Goal: Book appointment/travel/reservation

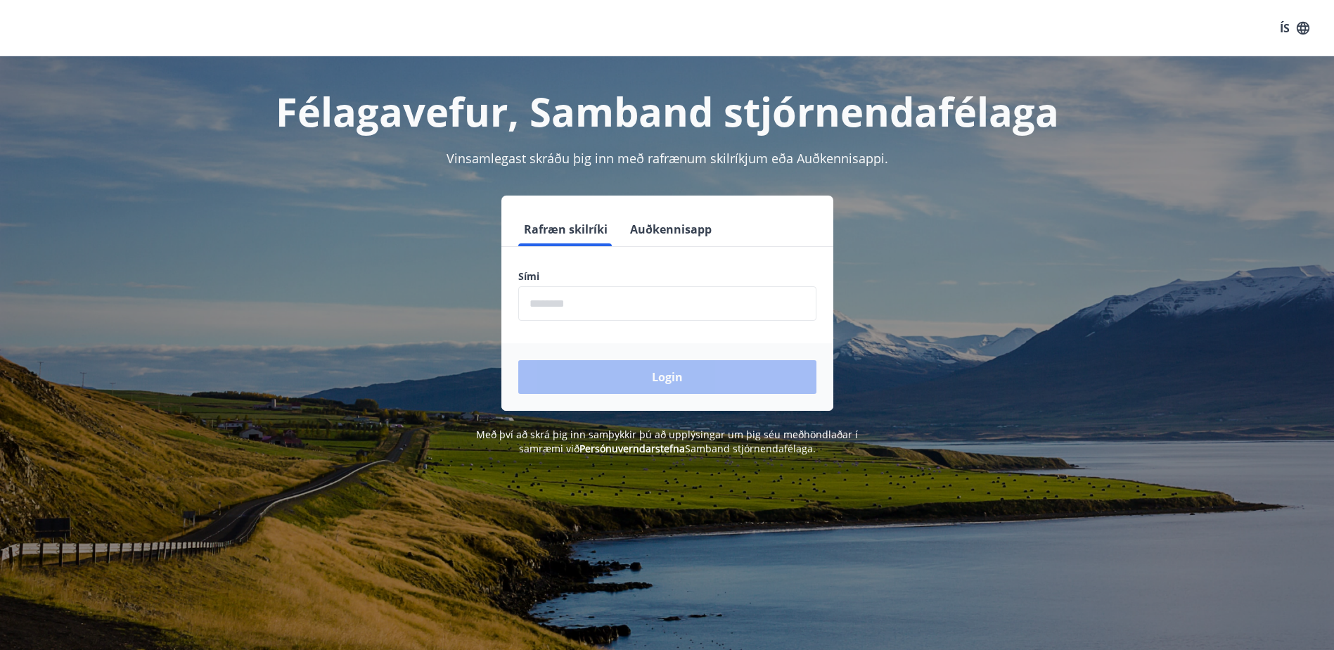
click at [559, 300] on input "phone" at bounding box center [667, 303] width 298 height 34
type input "********"
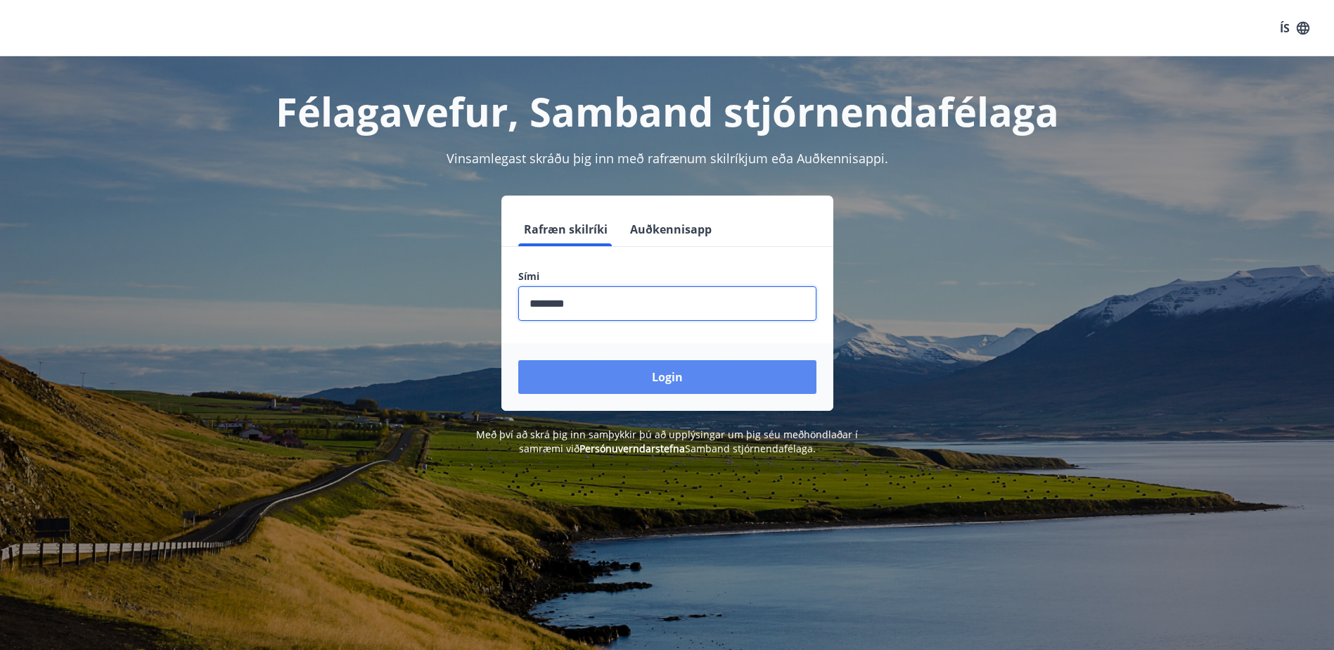
click at [665, 389] on button "Login" at bounding box center [667, 377] width 298 height 34
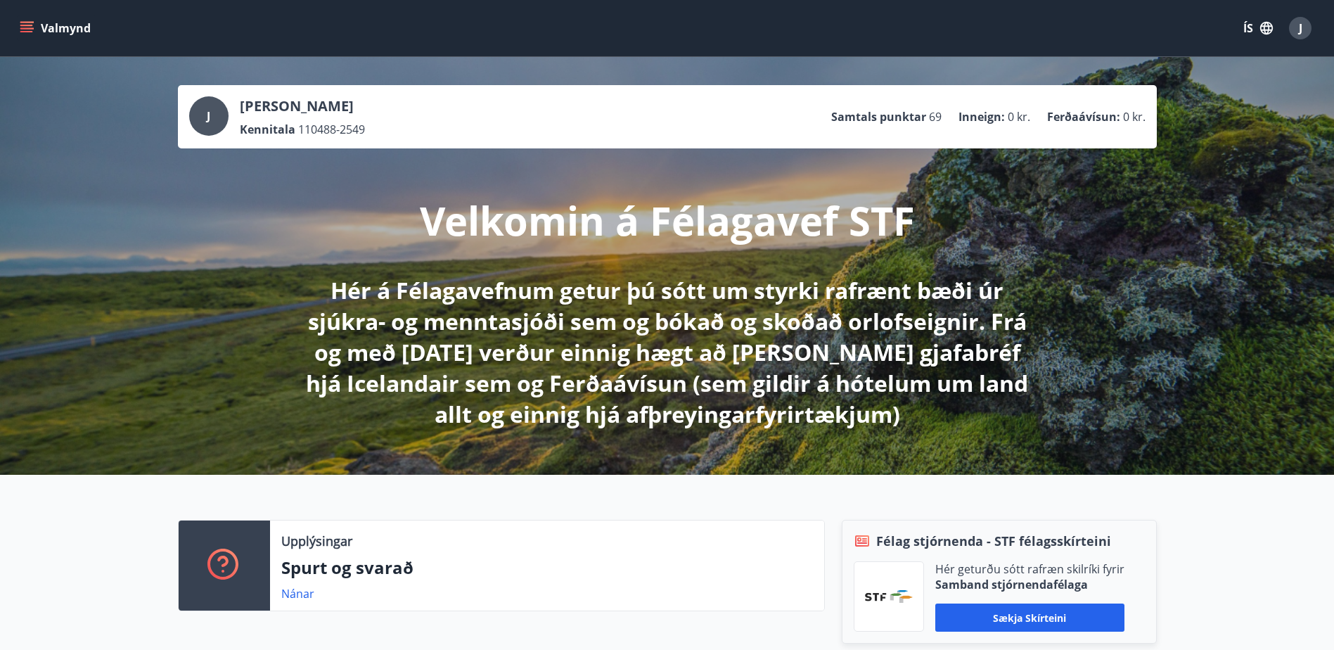
click at [27, 32] on icon "menu" at bounding box center [26, 31] width 13 height 1
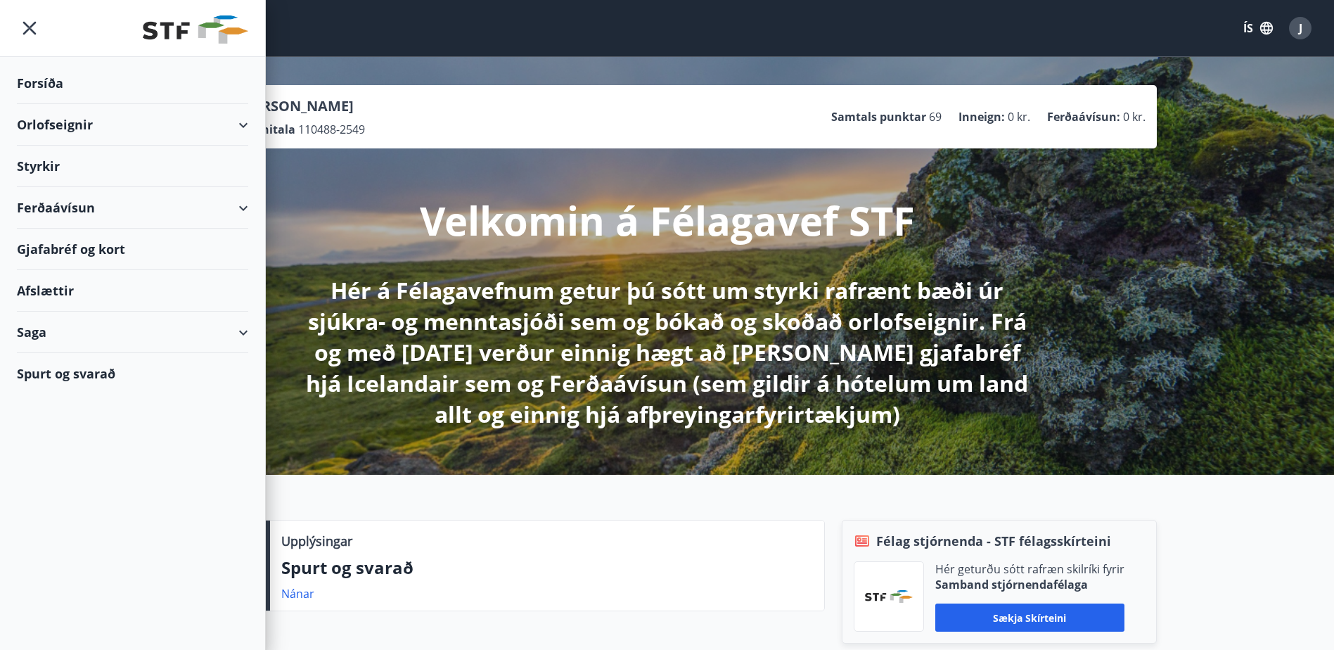
click at [101, 123] on div "Orlofseignir" at bounding box center [132, 124] width 231 height 41
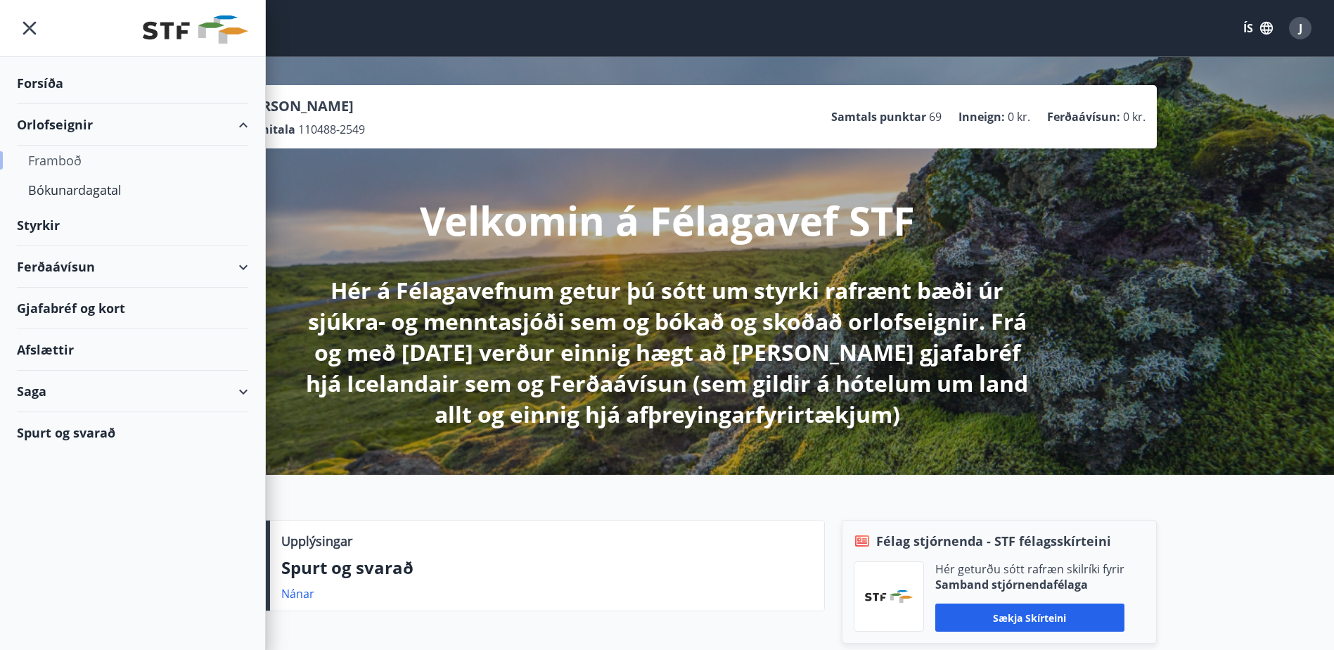
click at [70, 158] on div "Framboð" at bounding box center [132, 161] width 209 height 30
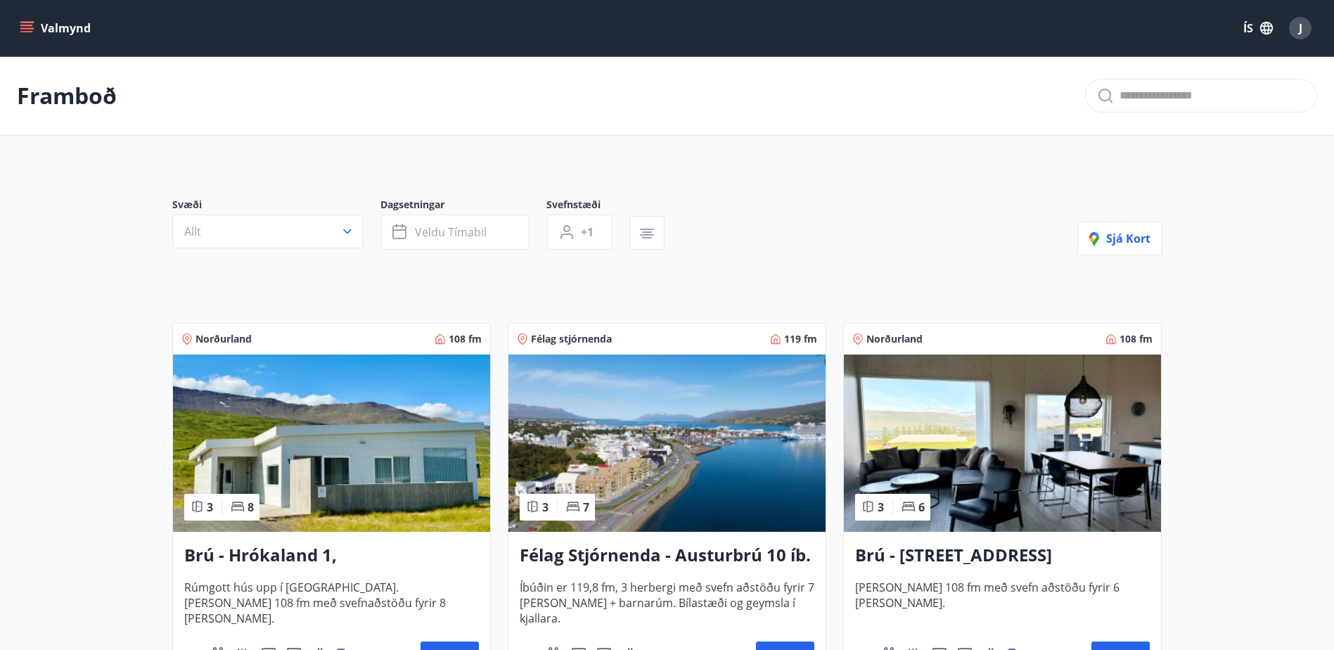
click at [28, 31] on icon "menu" at bounding box center [26, 31] width 13 height 1
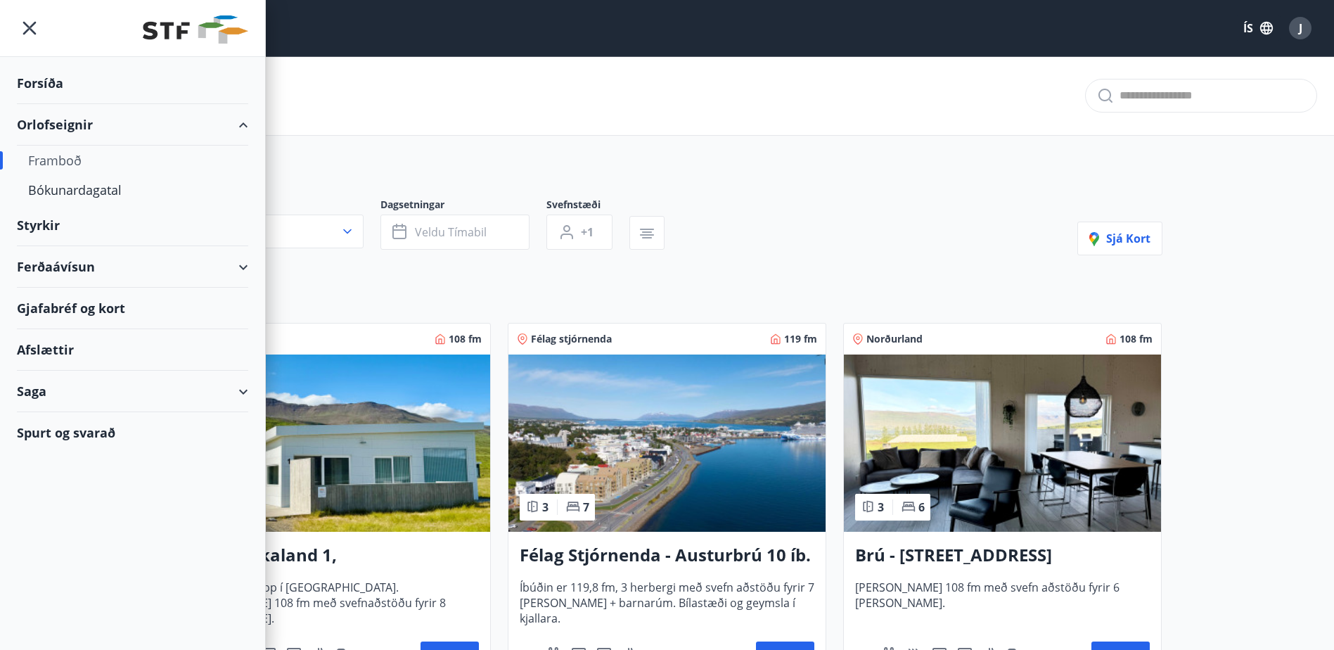
click at [77, 161] on div "Framboð" at bounding box center [132, 161] width 209 height 30
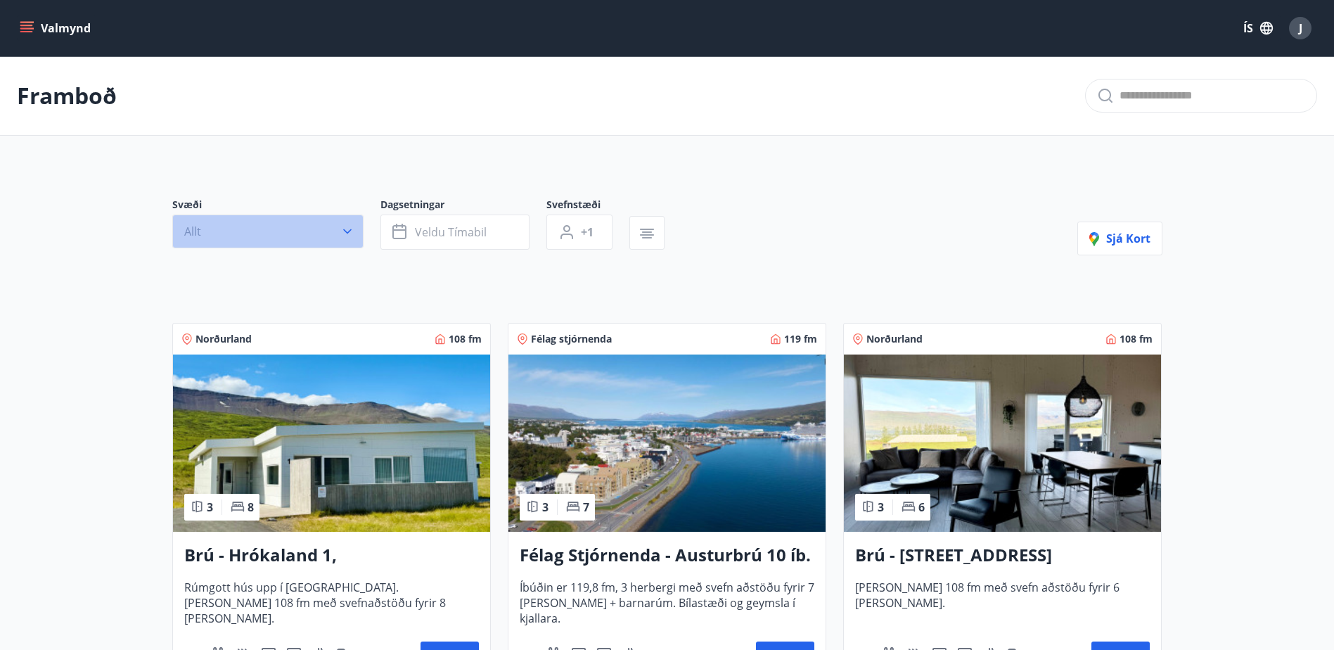
click at [332, 231] on button "Allt" at bounding box center [267, 232] width 191 height 34
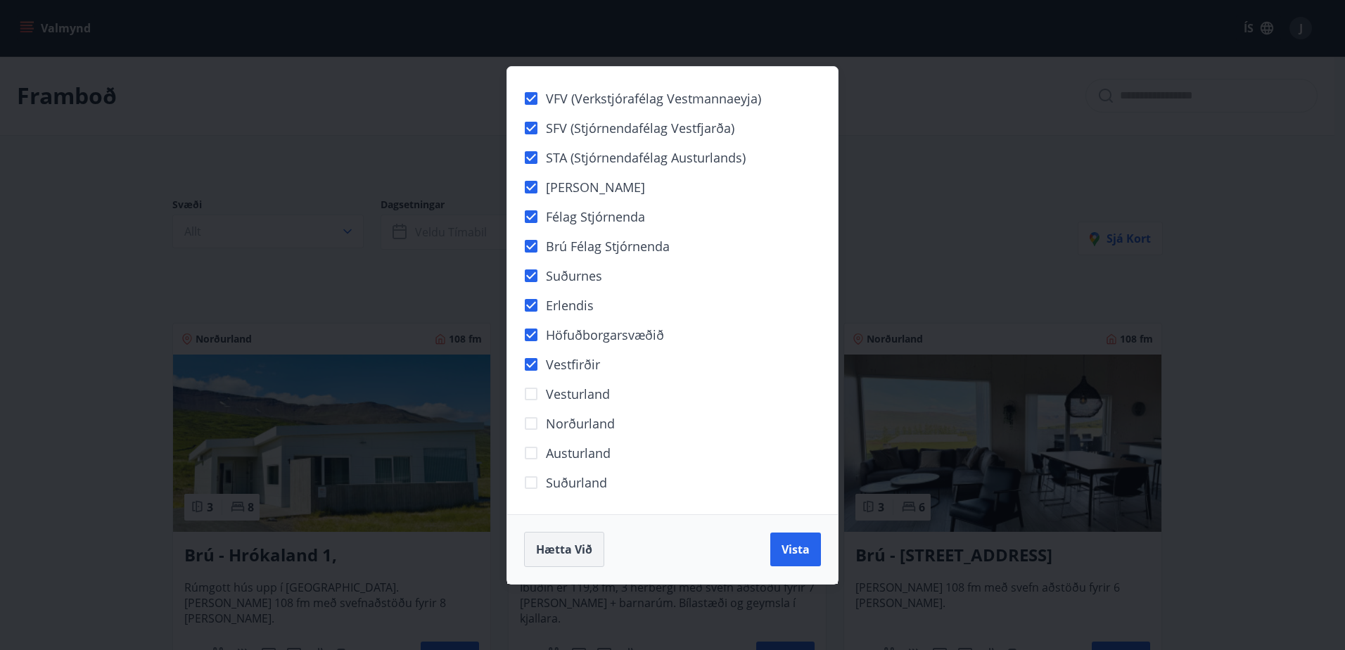
click at [577, 542] on span "Hætta við" at bounding box center [564, 549] width 56 height 15
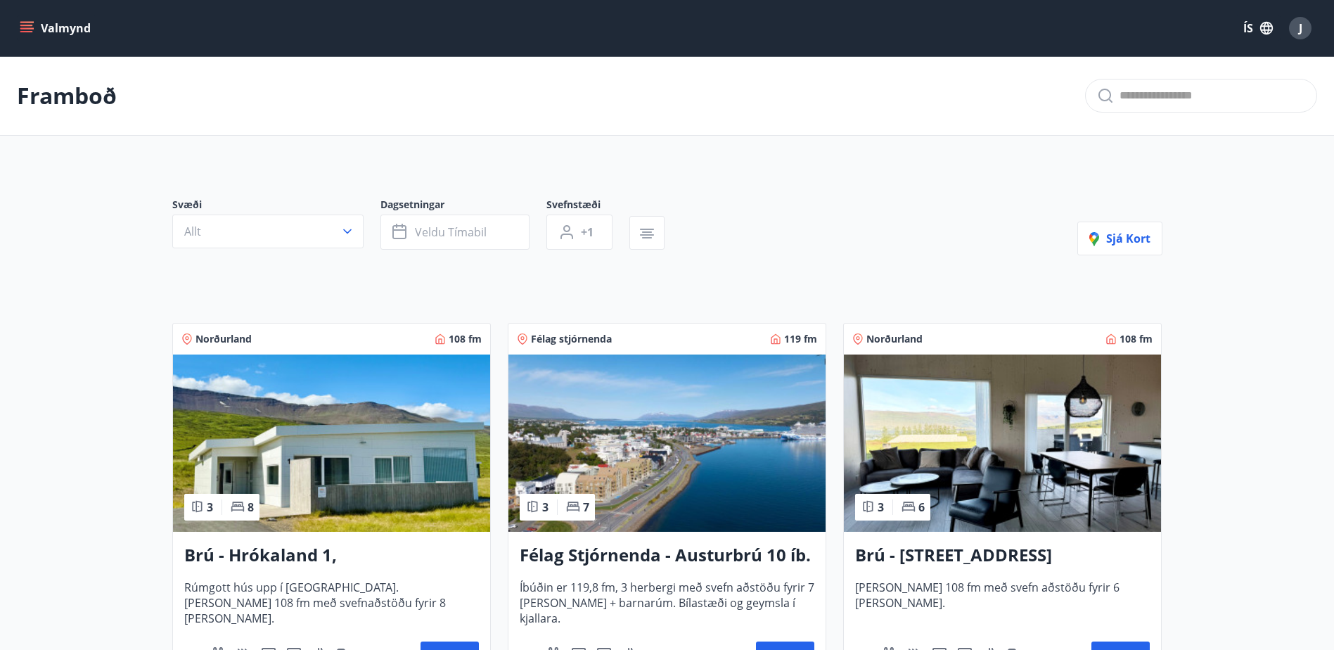
click at [475, 233] on span "Veldu tímabil" at bounding box center [451, 231] width 72 height 15
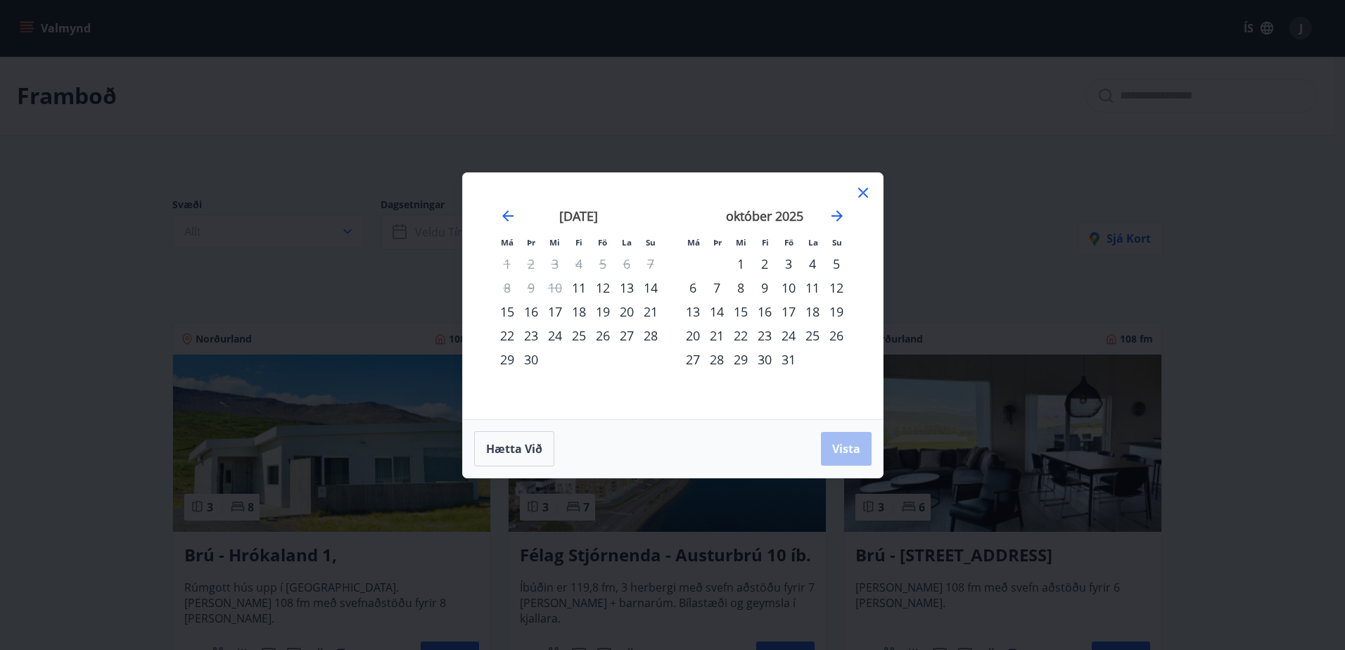
click at [604, 337] on div "26" at bounding box center [603, 336] width 24 height 24
click at [651, 336] on div "28" at bounding box center [651, 336] width 24 height 24
click at [843, 452] on span "Vista" at bounding box center [846, 448] width 28 height 15
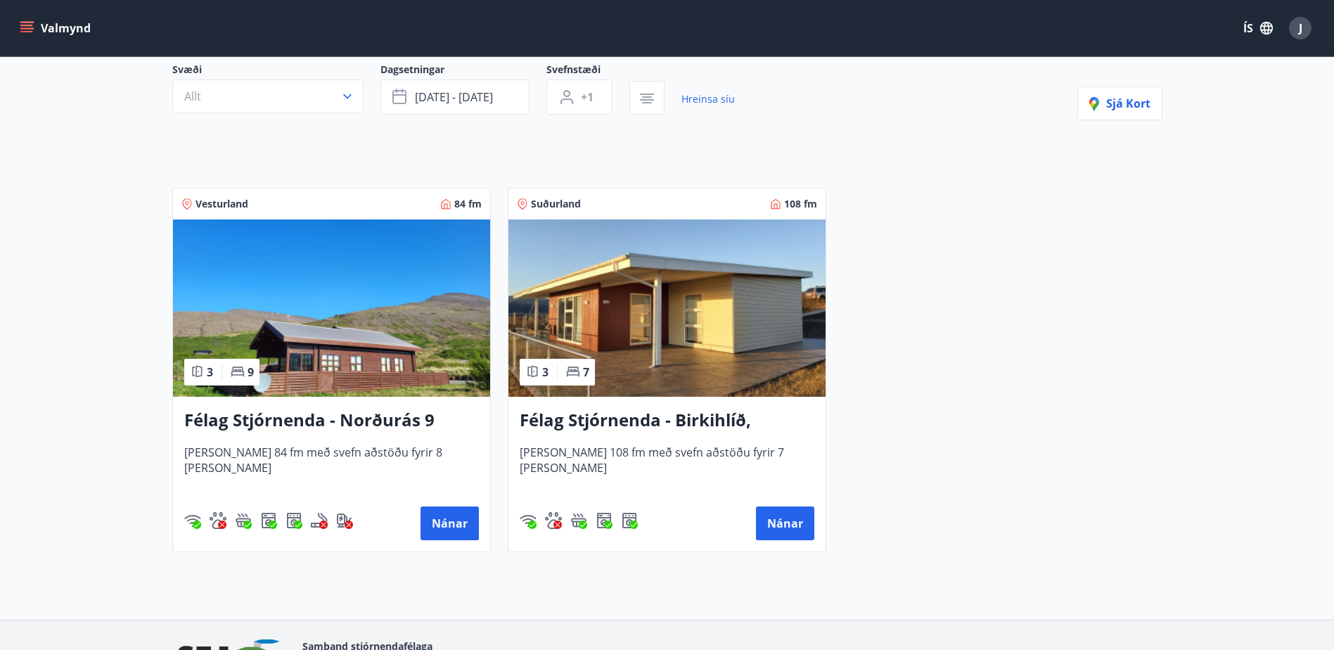
scroll to position [141, 0]
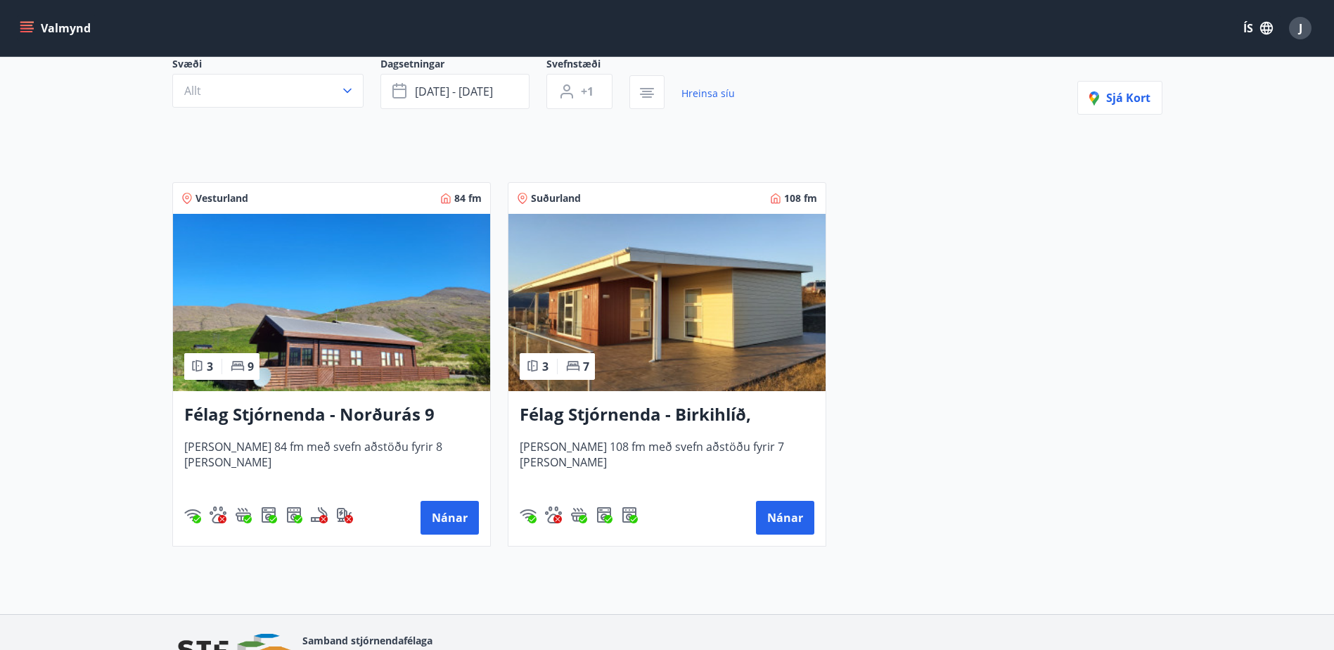
click at [234, 198] on span "Vesturland" at bounding box center [222, 198] width 53 height 14
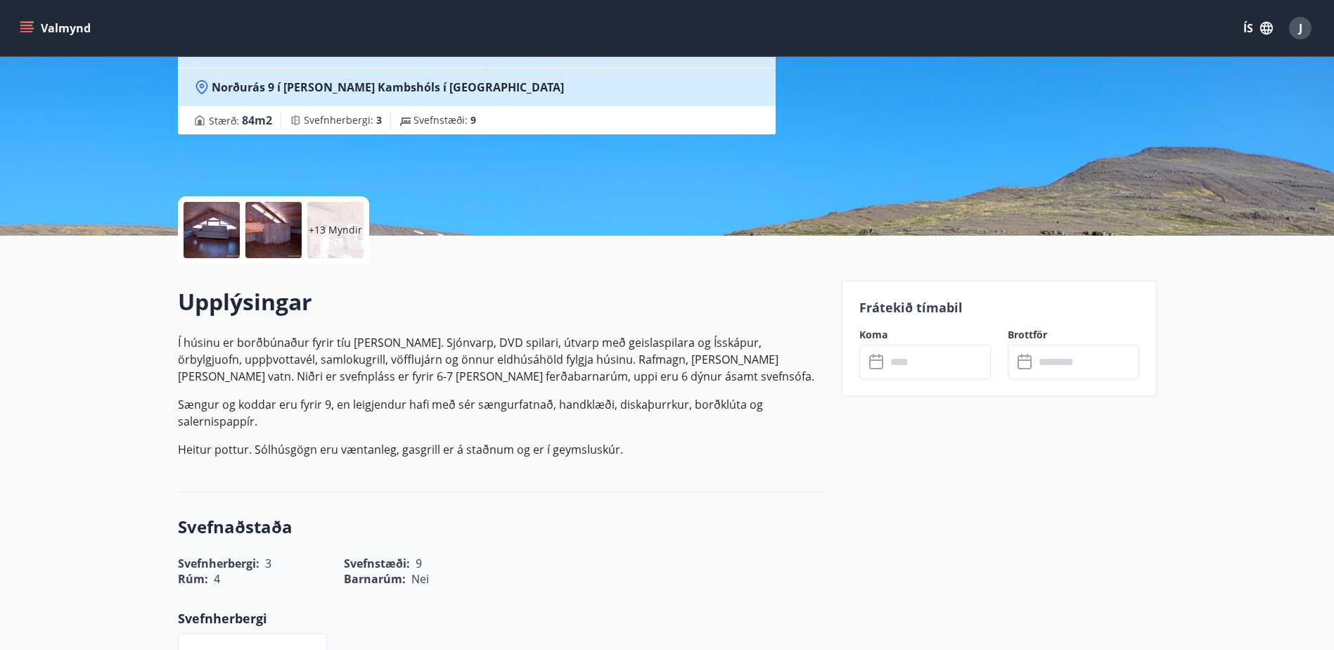
scroll to position [211, 0]
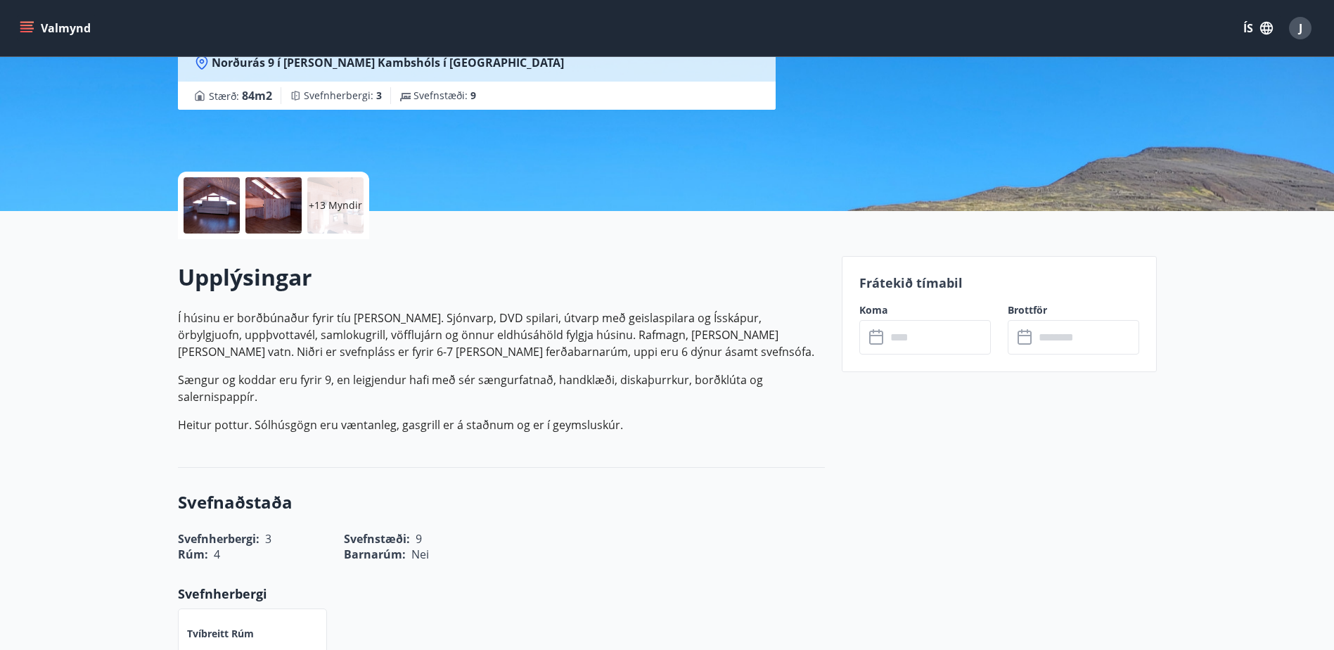
click at [452, 399] on p "Sængur og koddar eru fyrir 9, en leigjendur hafi með sér sængurfatnað, handklæð…" at bounding box center [501, 388] width 647 height 34
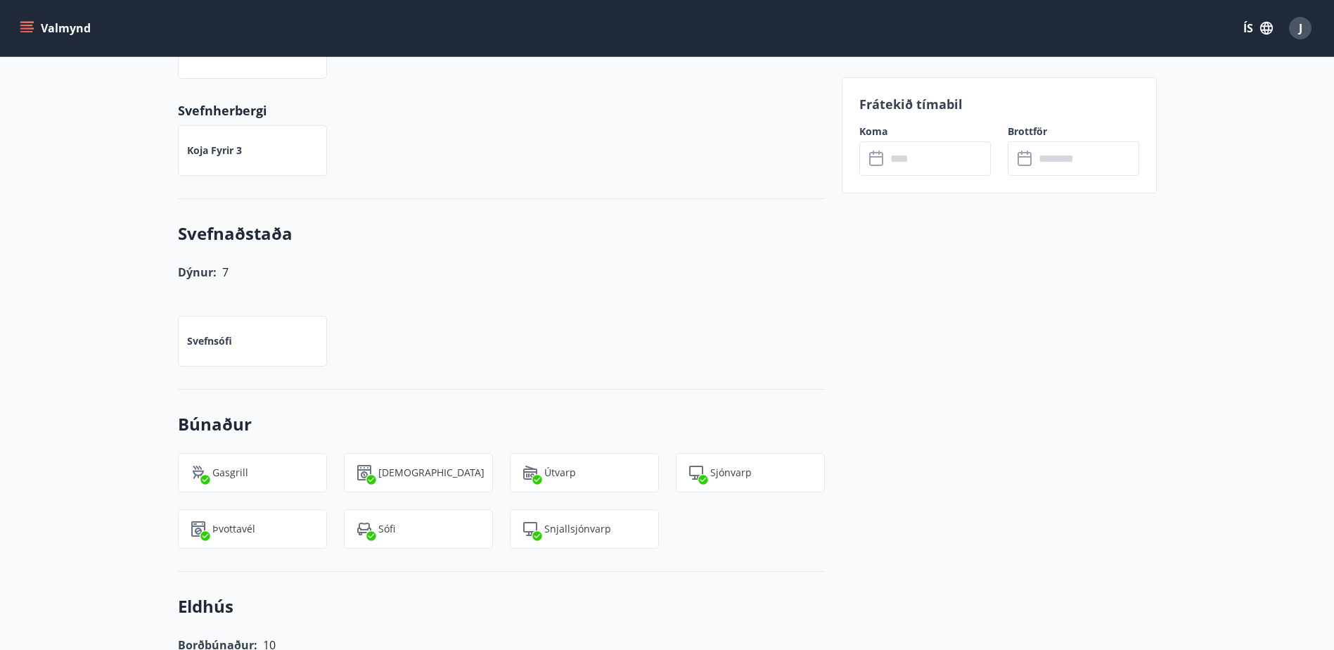
scroll to position [914, 0]
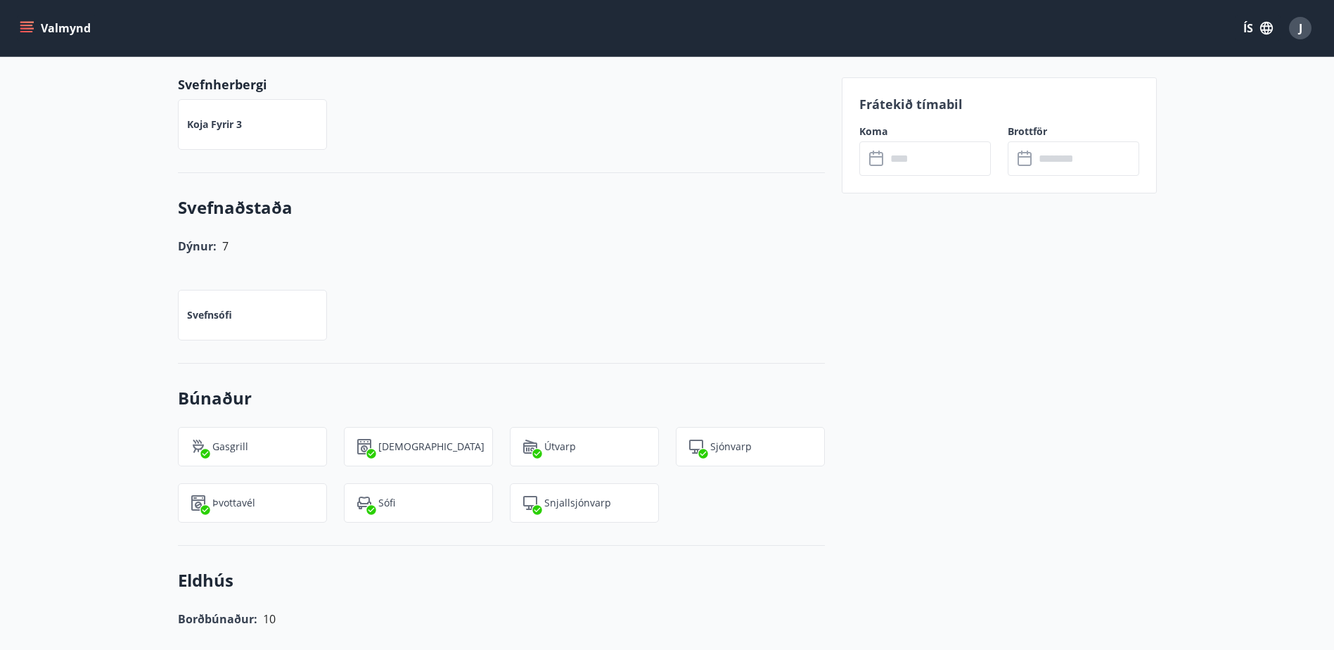
click at [438, 354] on div "Svefnaðstaða Dýnur: 7 Svefnsófi" at bounding box center [501, 268] width 647 height 191
click at [826, 532] on div "Frátekið tímabil Koma ​ ​ Brottför ​ ​" at bounding box center [991, 635] width 332 height 2254
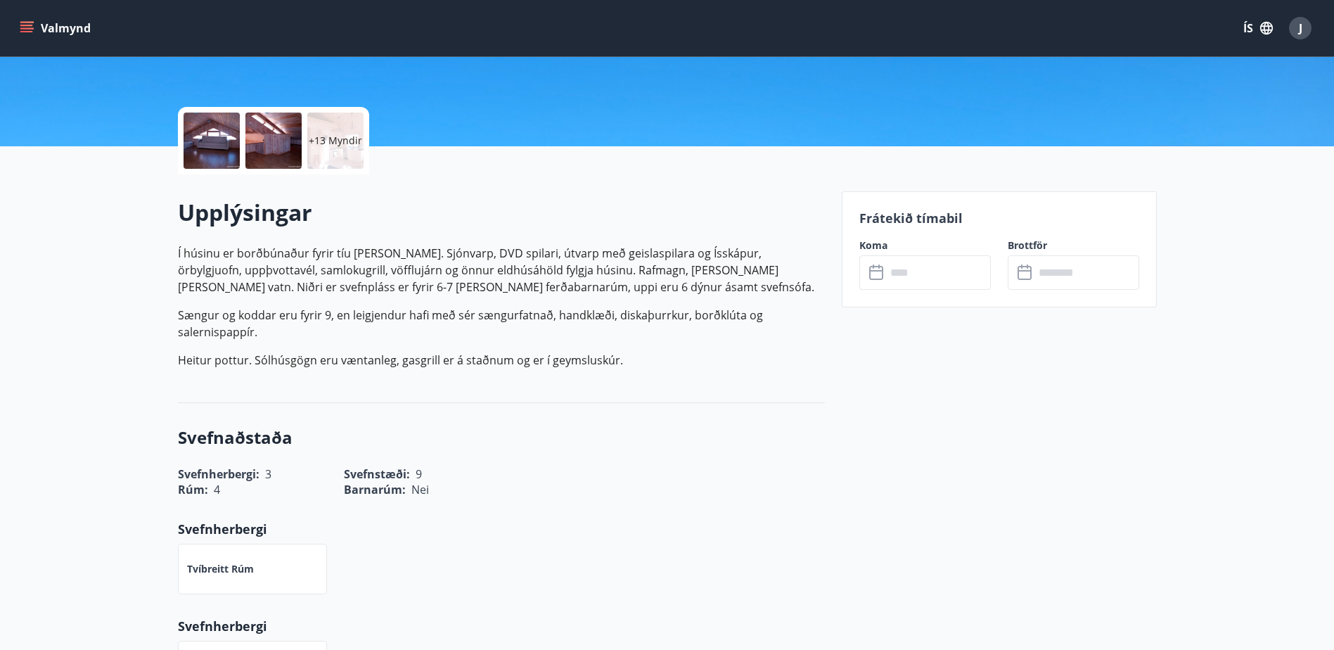
scroll to position [211, 0]
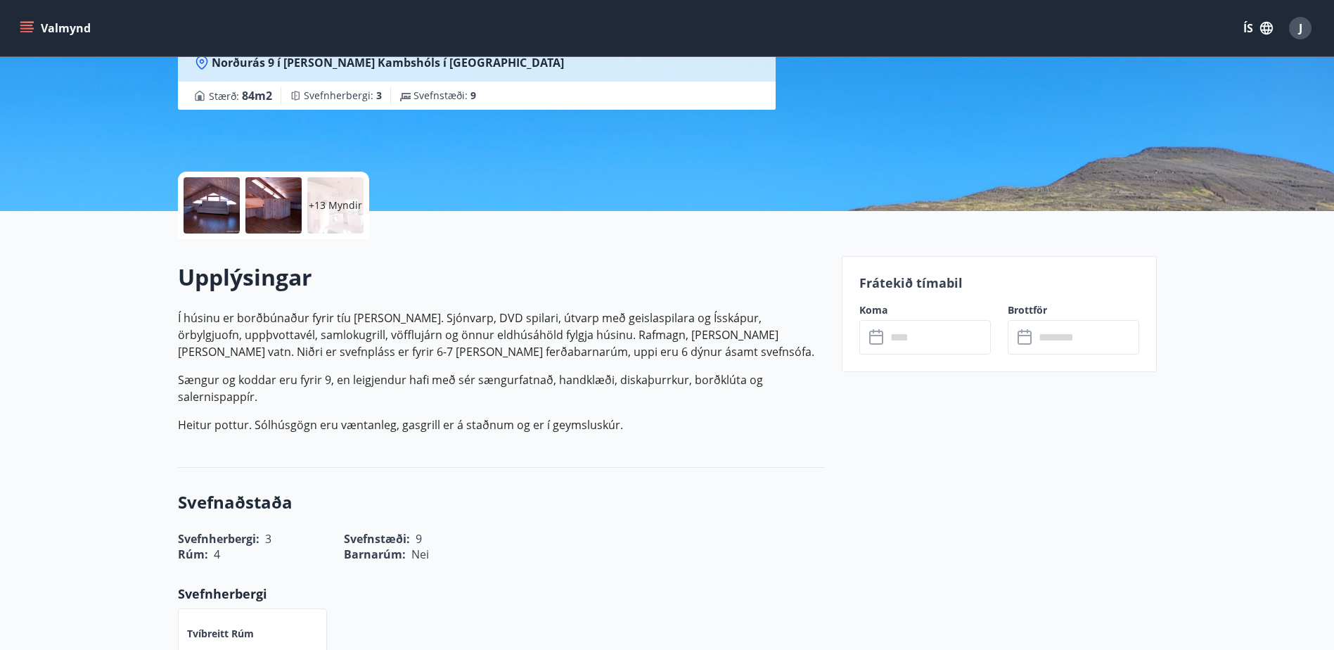
click at [466, 405] on p "Í húsinu er borðbúnaður fyrir tíu manns. Sjónvarp, DVD spilari, útvarp með geis…" at bounding box center [501, 371] width 647 height 124
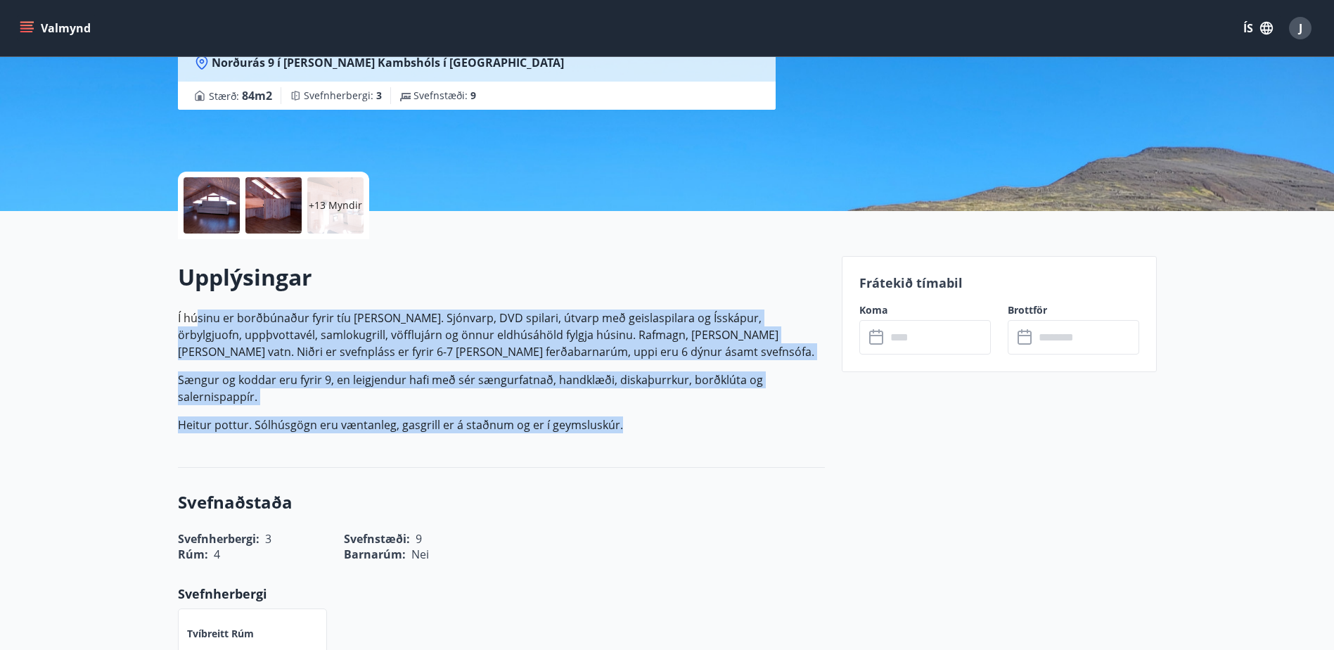
drag, startPoint x: 196, startPoint y: 321, endPoint x: 642, endPoint y: 425, distance: 457.7
click at [642, 425] on p "Í húsinu er borðbúnaður fyrir tíu manns. Sjónvarp, DVD spilari, útvarp með geis…" at bounding box center [501, 371] width 647 height 124
drag, startPoint x: 642, startPoint y: 425, endPoint x: 712, endPoint y: 449, distance: 74.5
click at [712, 449] on div "Upplýsingar Í húsinu er borðbúnaður fyrir tíu manns. Sjónvarp, DVD spilari, útv…" at bounding box center [501, 353] width 647 height 229
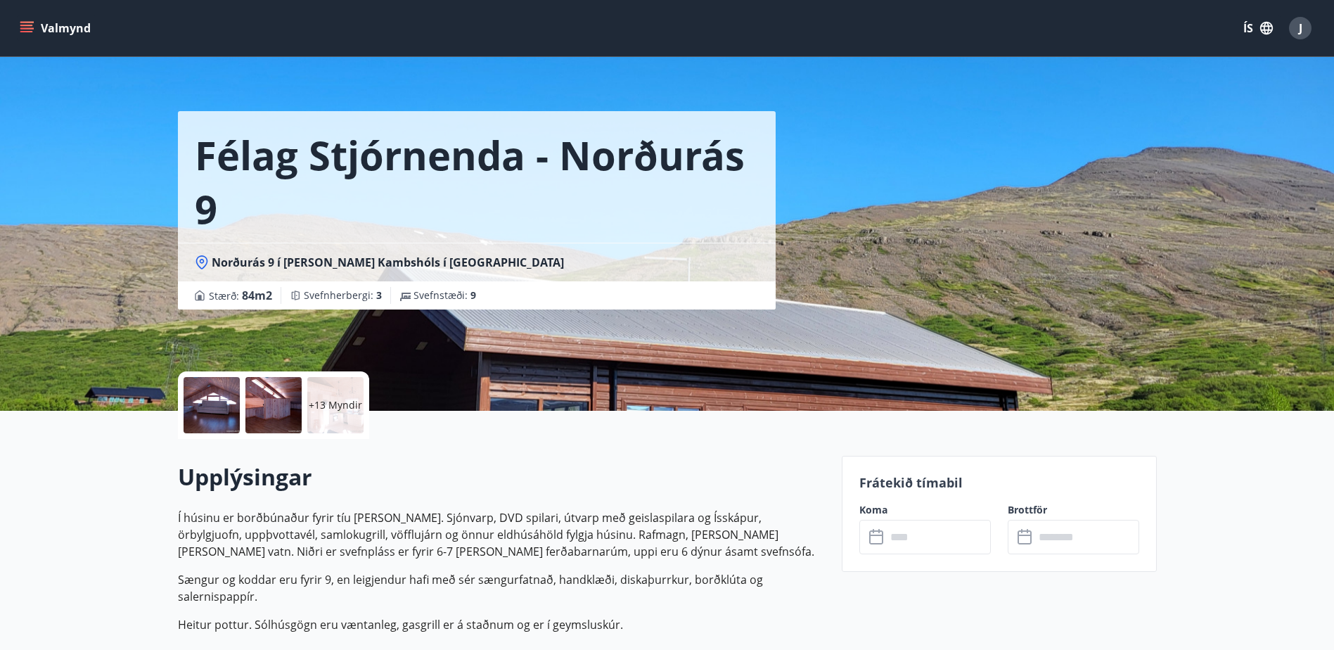
scroll to position [0, 0]
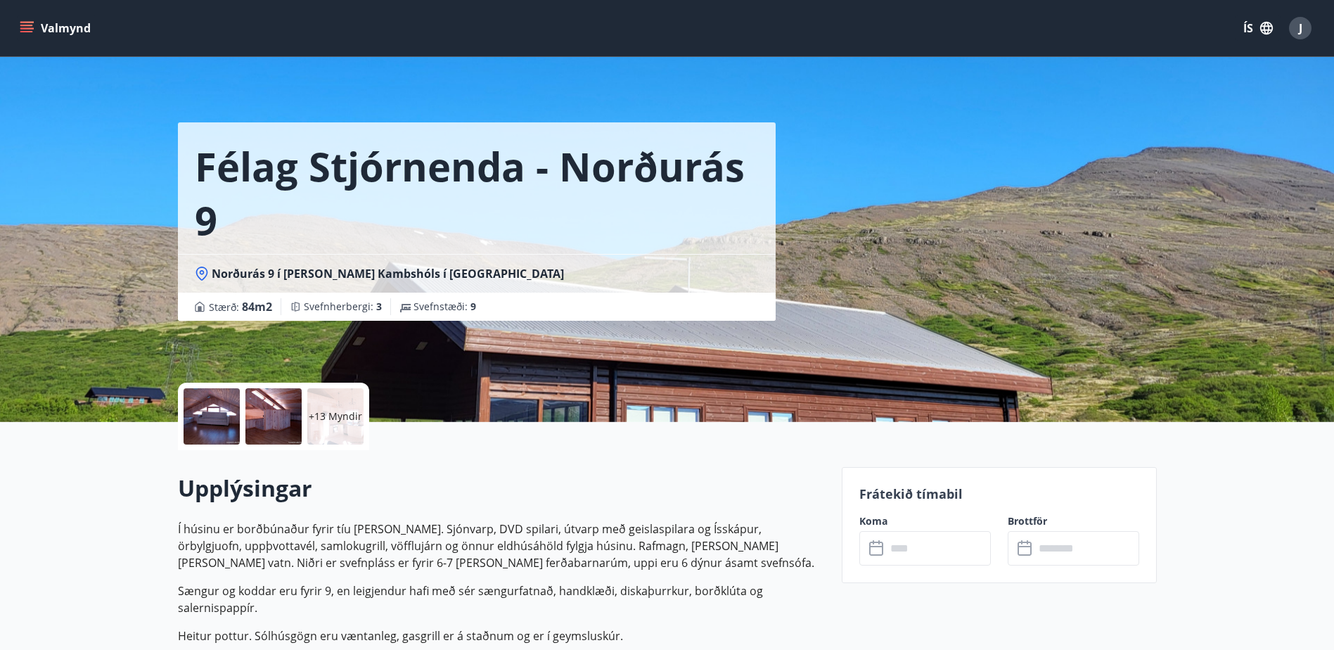
click at [571, 512] on div "Upplýsingar Í húsinu er borðbúnaður fyrir tíu manns. Sjónvarp, DVD spilari, útv…" at bounding box center [501, 564] width 647 height 183
drag, startPoint x: 212, startPoint y: 273, endPoint x: 277, endPoint y: 276, distance: 65.5
click at [277, 276] on span "Norðurás 9 í landi Kambshóls í Svínadal" at bounding box center [388, 273] width 352 height 15
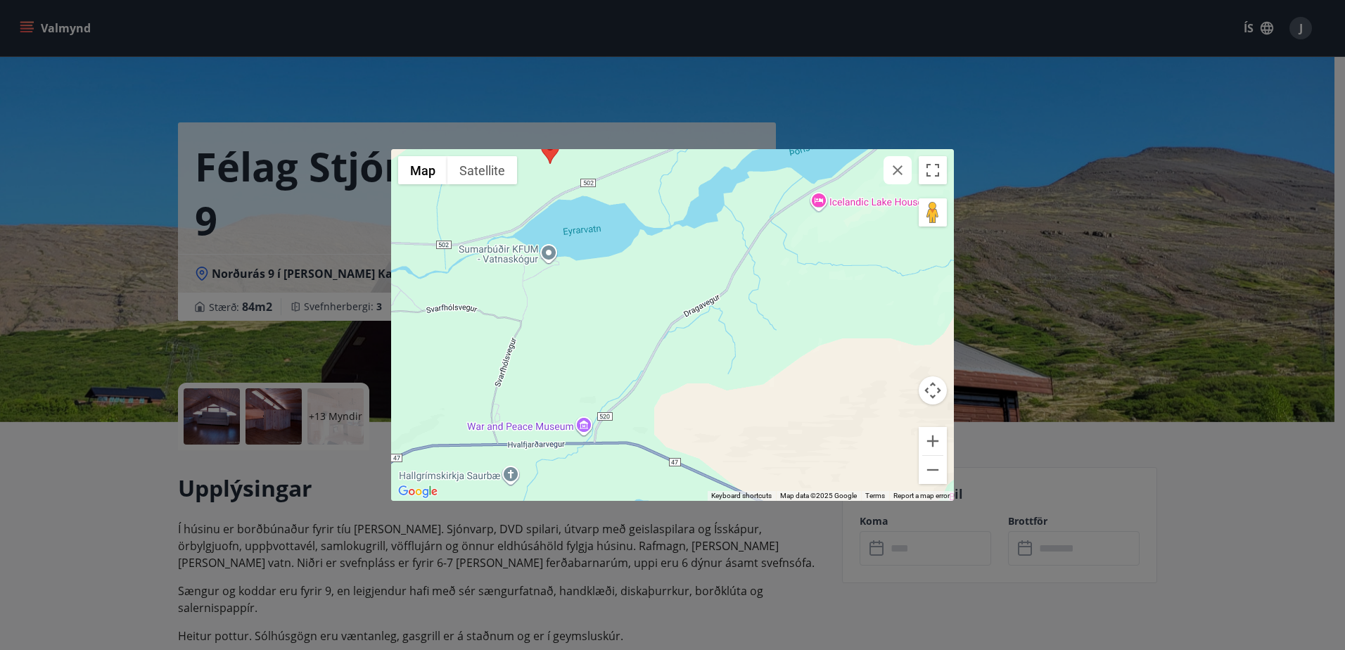
click at [1260, 108] on div "← Move left → Move right ↑ Move up ↓ Move down + Zoom in - Zoom out Home Jump l…" at bounding box center [672, 325] width 1345 height 650
